Goal: Information Seeking & Learning: Learn about a topic

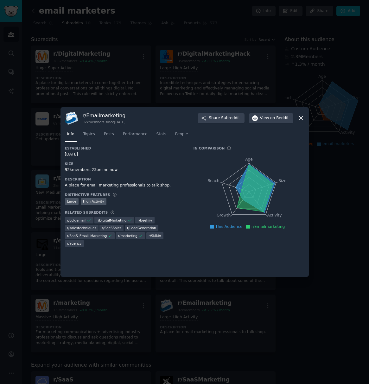
scroll to position [64, 0]
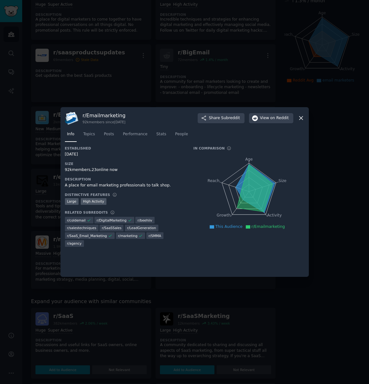
click at [302, 120] on icon at bounding box center [300, 118] width 3 height 3
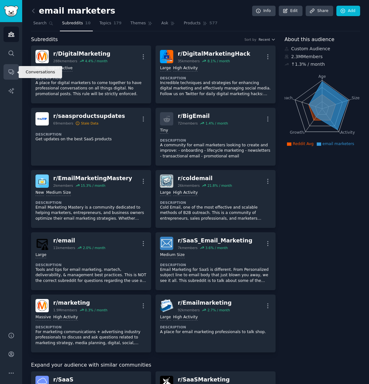
click at [11, 74] on icon "Sidebar" at bounding box center [11, 72] width 5 height 5
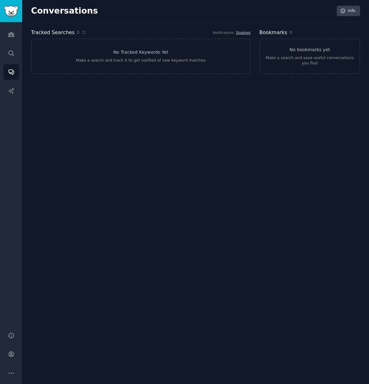
click at [45, 10] on h2 "Conversations" at bounding box center [64, 11] width 67 height 10
click at [7, 39] on link "Audiences" at bounding box center [11, 35] width 16 height 16
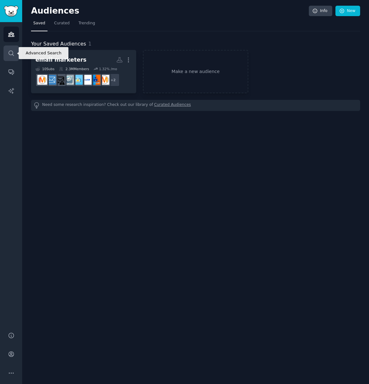
click at [7, 54] on link "Search" at bounding box center [11, 54] width 16 height 16
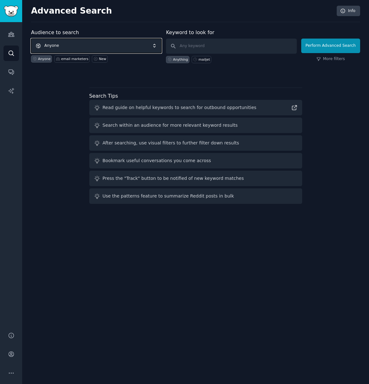
click at [110, 47] on span "Anyone" at bounding box center [96, 46] width 130 height 15
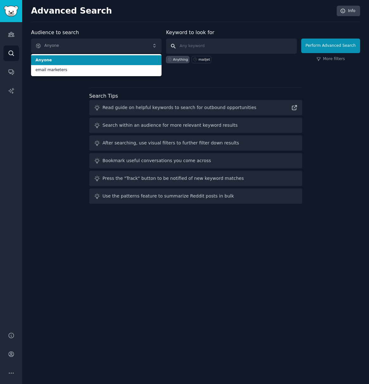
click at [220, 39] on input "text" at bounding box center [231, 46] width 130 height 15
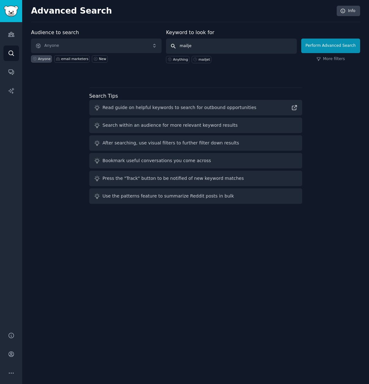
type input "mailjet"
click button "Perform Advanced Search" at bounding box center [330, 46] width 59 height 15
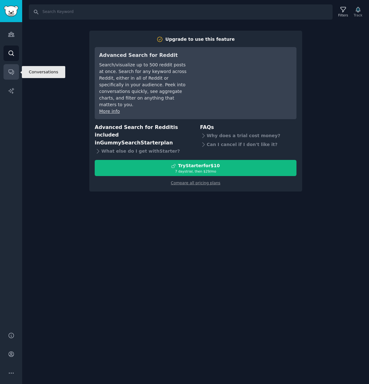
click at [7, 74] on link "Conversations" at bounding box center [11, 72] width 16 height 16
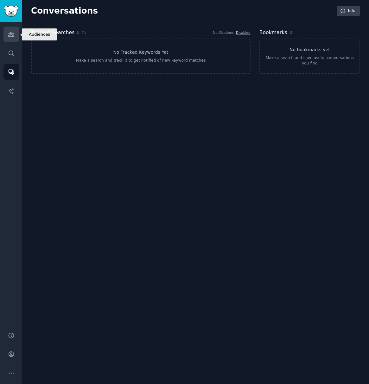
click at [13, 35] on icon "Sidebar" at bounding box center [11, 34] width 6 height 4
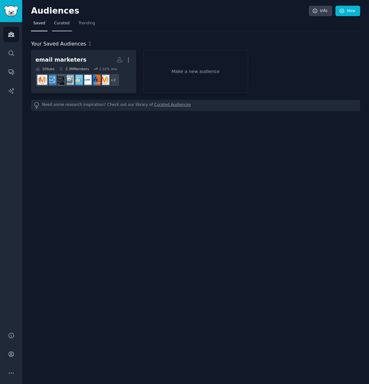
click at [59, 23] on span "Curated" at bounding box center [62, 24] width 16 height 6
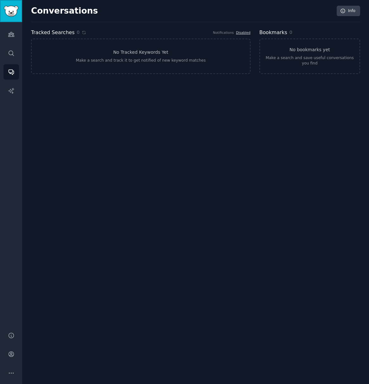
click at [12, 14] on img "Sidebar" at bounding box center [11, 11] width 15 height 11
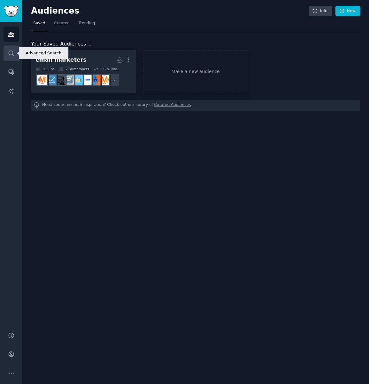
click at [16, 53] on link "Search" at bounding box center [11, 54] width 16 height 16
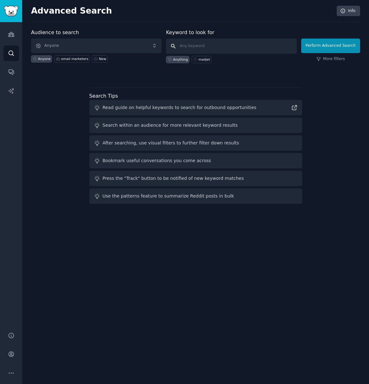
click at [203, 44] on input "text" at bounding box center [231, 46] width 130 height 15
type input "mailjet"
click button "Perform Advanced Search" at bounding box center [330, 46] width 59 height 15
